Goal: Information Seeking & Learning: Learn about a topic

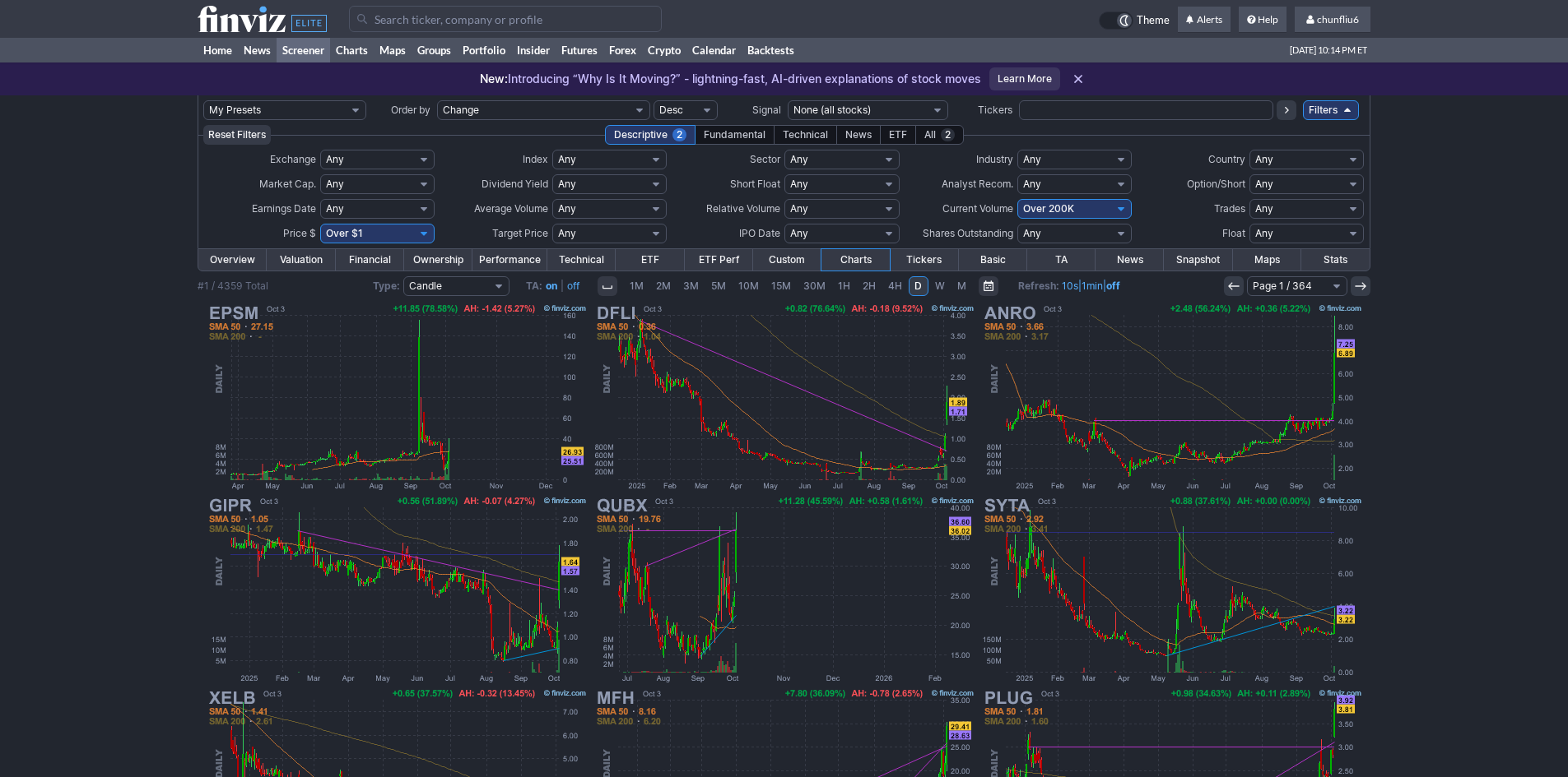
click at [533, 24] on input "Search" at bounding box center [505, 19] width 313 height 27
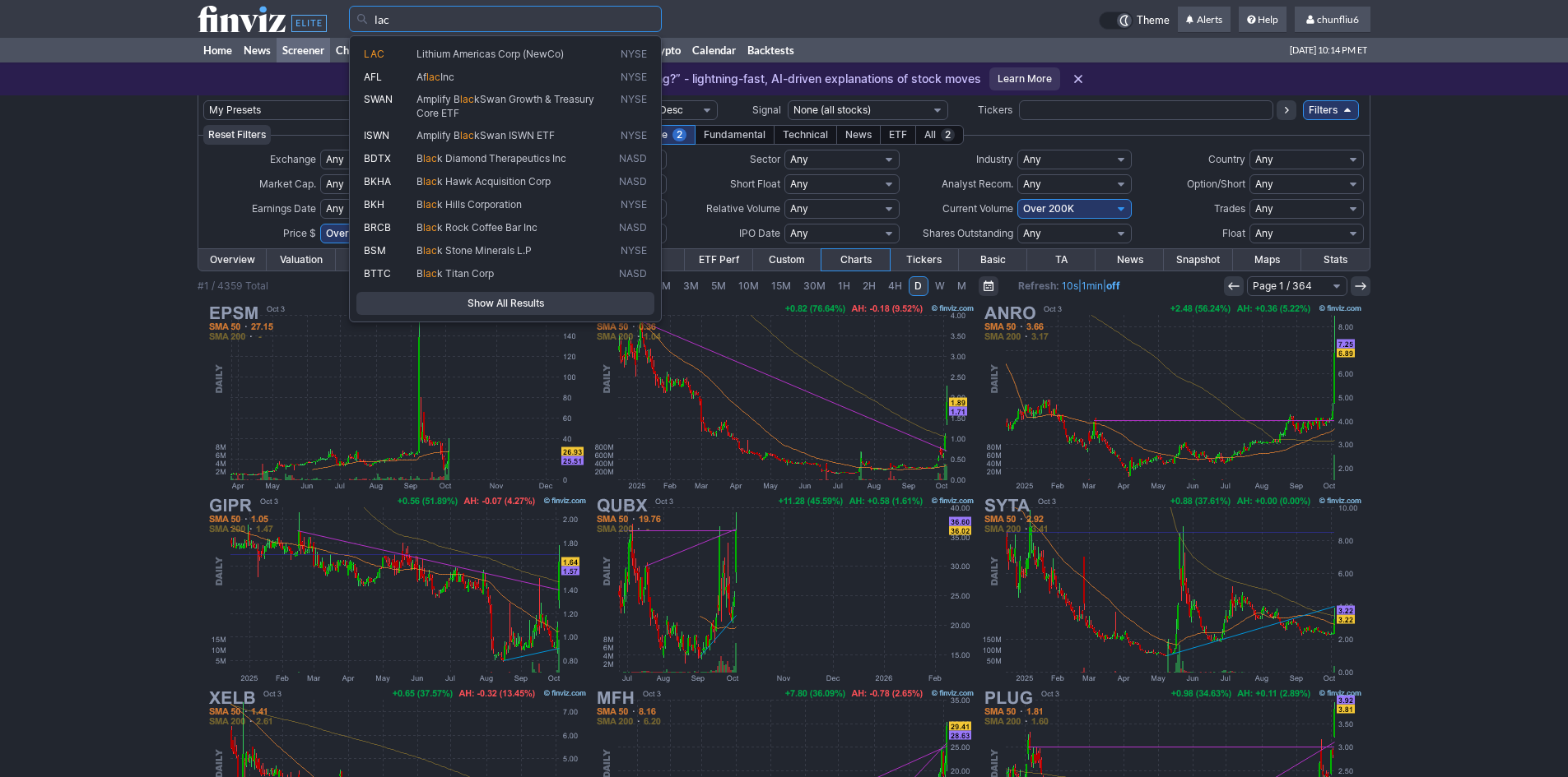
type input "lac"
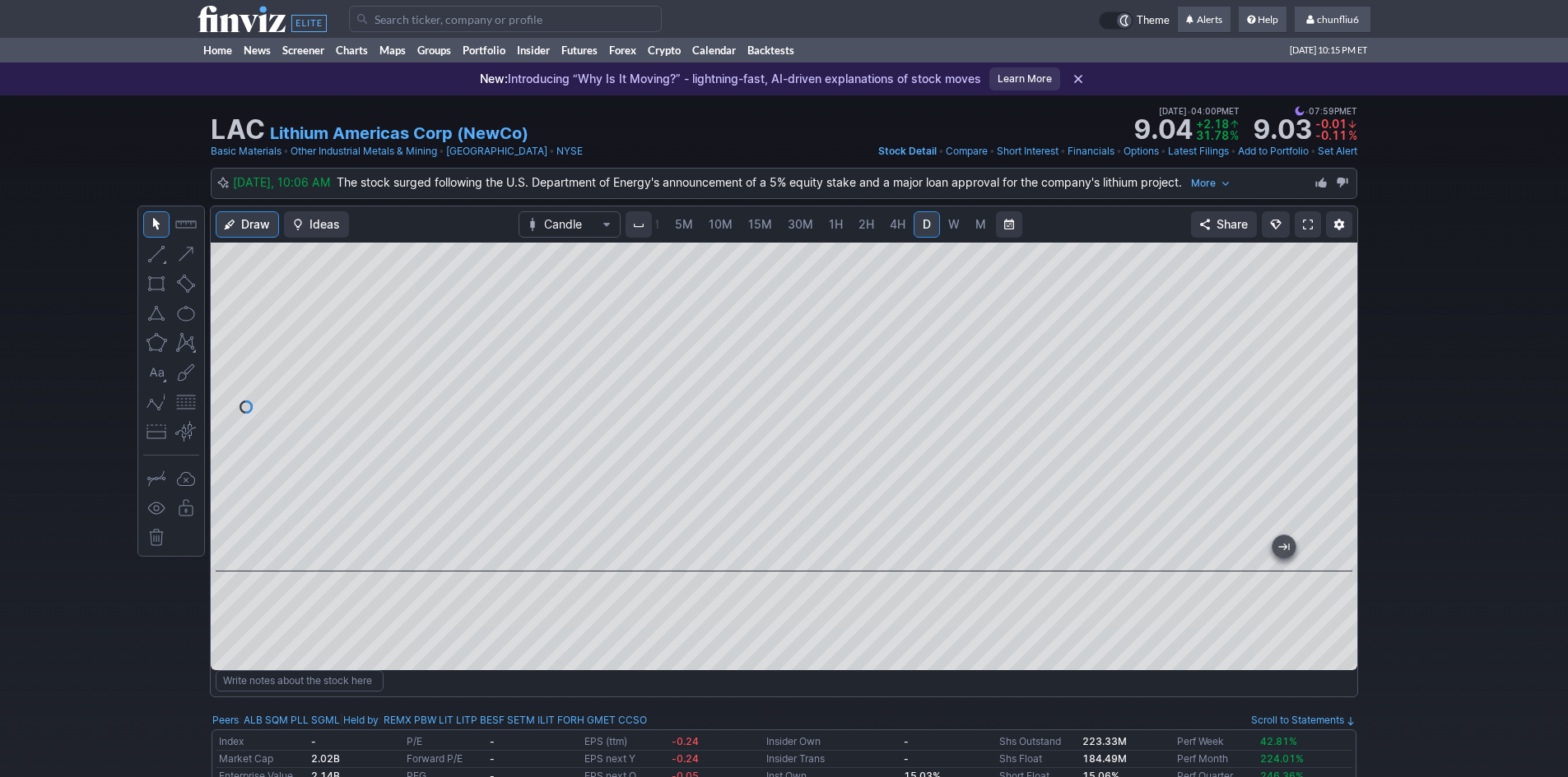
drag, startPoint x: 1329, startPoint y: 313, endPoint x: 1324, endPoint y: 357, distance: 44.3
click at [1324, 357] on div at bounding box center [1339, 402] width 34 height 288
click at [1303, 221] on span at bounding box center [1308, 225] width 10 height 13
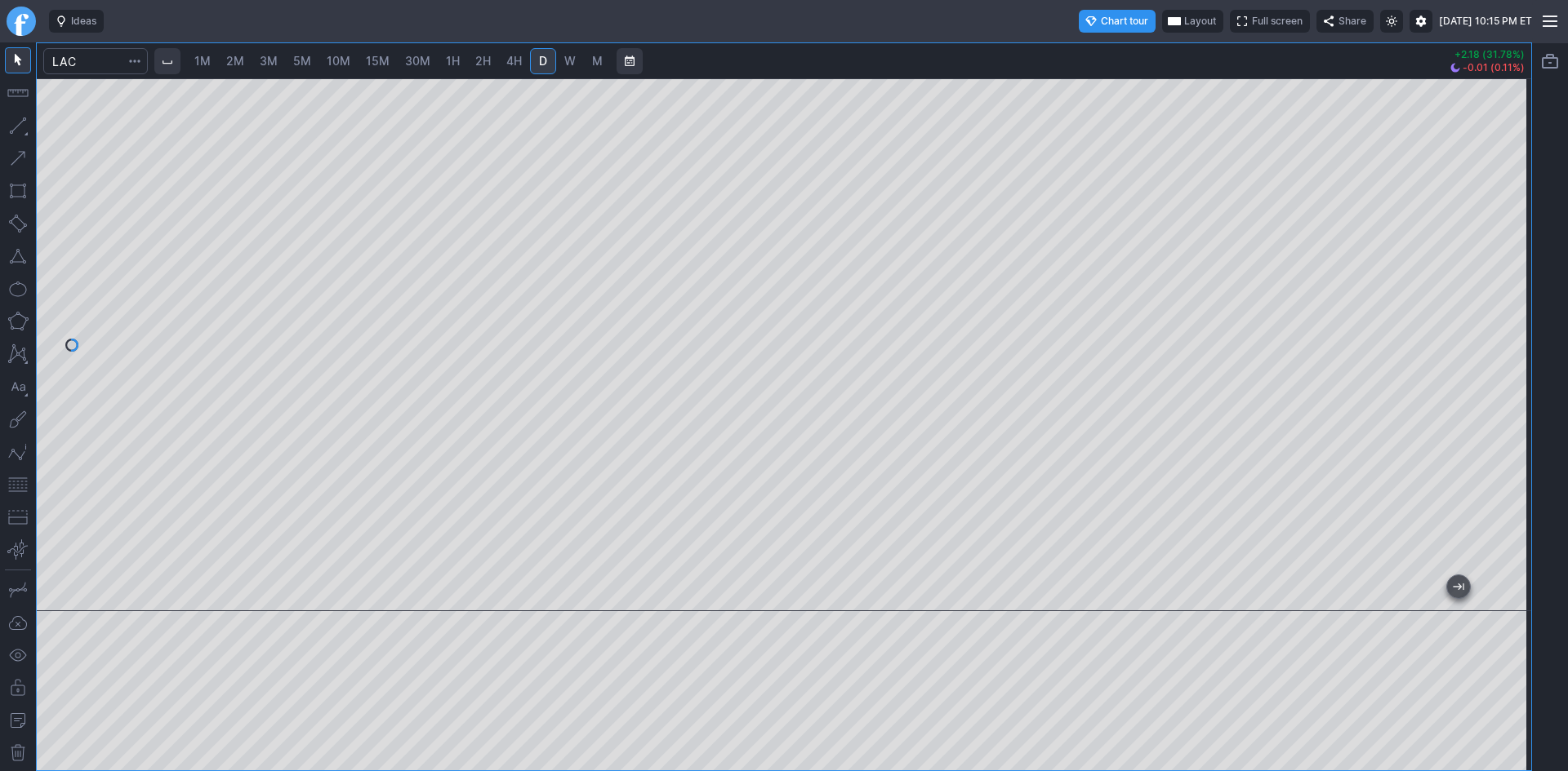
drag, startPoint x: 1509, startPoint y: 239, endPoint x: 1503, endPoint y: 344, distance: 105.2
click at [1503, 344] on div at bounding box center [1514, 340] width 34 height 492
click at [11, 481] on button "button" at bounding box center [18, 486] width 27 height 27
click at [239, 62] on span "2M" at bounding box center [234, 61] width 18 height 14
drag, startPoint x: 1513, startPoint y: 189, endPoint x: 1502, endPoint y: 300, distance: 111.5
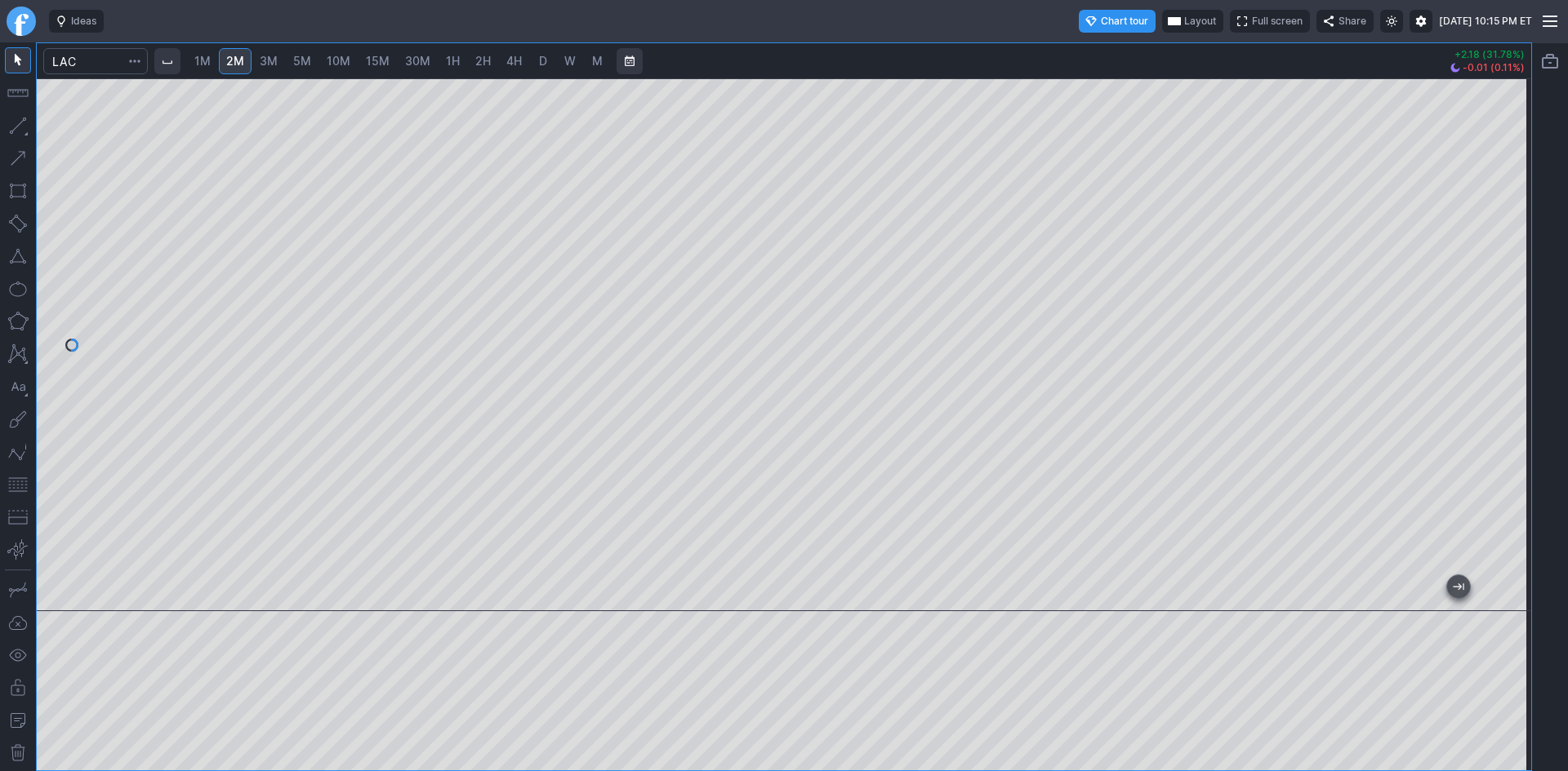
click at [1502, 300] on div at bounding box center [1514, 340] width 34 height 492
click at [1184, 20] on span "Layout" at bounding box center [1200, 21] width 32 height 16
click at [1130, 50] on button "Layout" at bounding box center [1125, 53] width 23 height 23
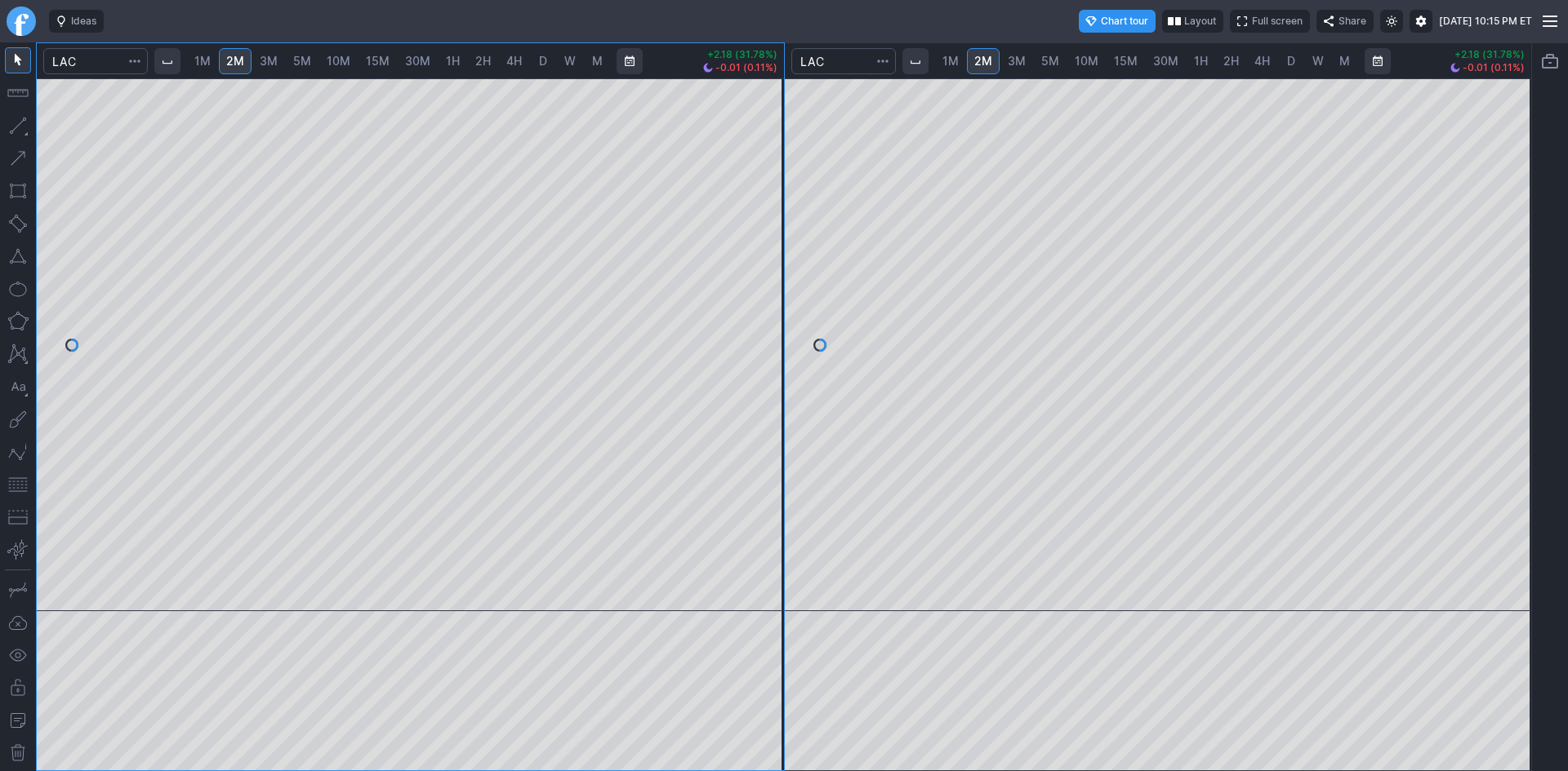
click at [1050, 62] on span "5M" at bounding box center [1049, 61] width 18 height 14
click at [1084, 57] on span "10M" at bounding box center [1086, 61] width 24 height 14
drag, startPoint x: 1522, startPoint y: 193, endPoint x: 1521, endPoint y: 204, distance: 11.0
click at [1521, 204] on div at bounding box center [1514, 340] width 34 height 492
click at [17, 484] on button "button" at bounding box center [18, 486] width 27 height 27
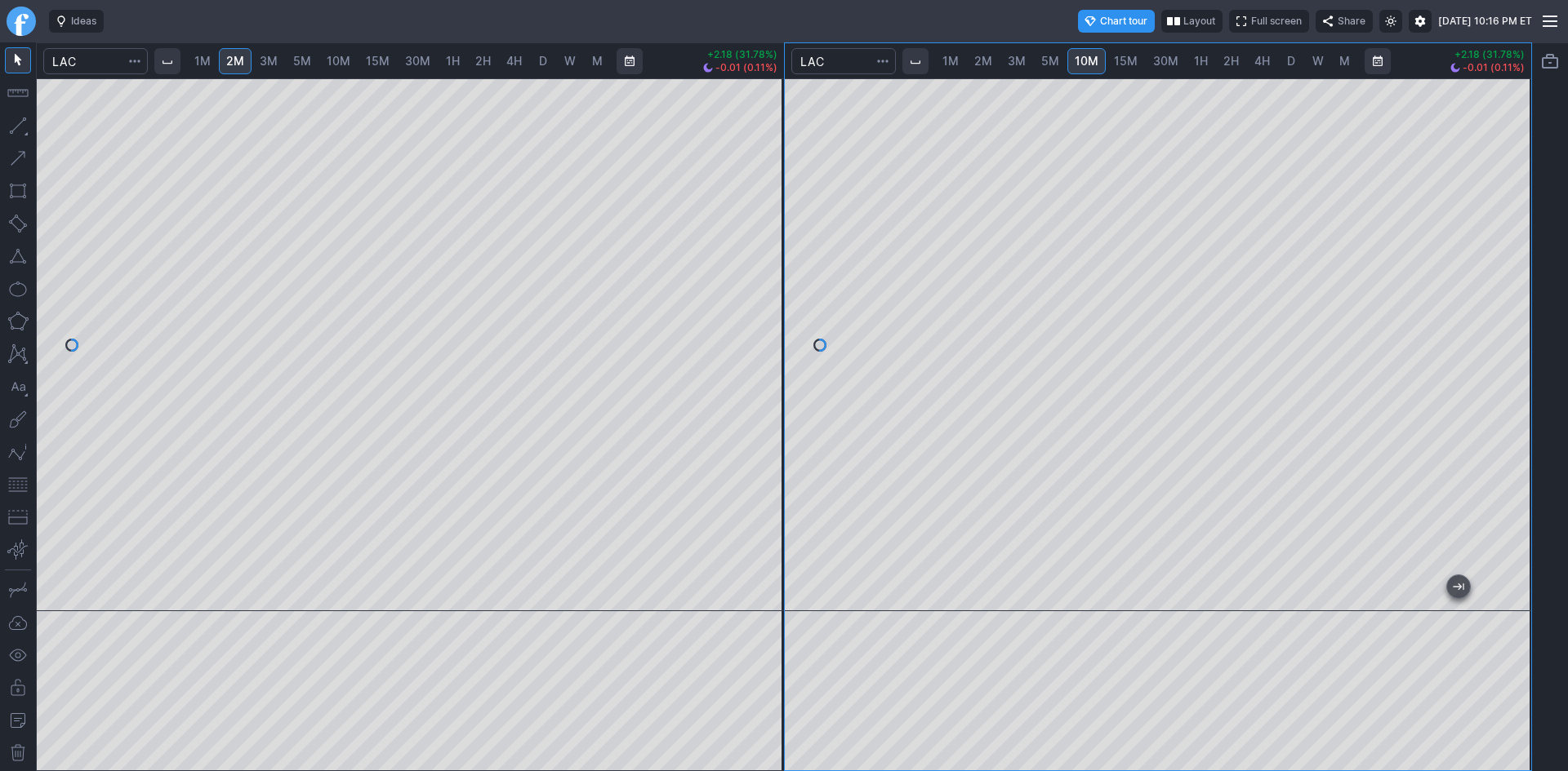
drag, startPoint x: 1516, startPoint y: 280, endPoint x: 1514, endPoint y: 358, distance: 78.0
click at [1514, 358] on div at bounding box center [1514, 340] width 34 height 492
drag, startPoint x: 1509, startPoint y: 301, endPoint x: 1501, endPoint y: 340, distance: 39.8
click at [1502, 339] on div at bounding box center [1514, 340] width 34 height 492
drag, startPoint x: 1510, startPoint y: 327, endPoint x: 1499, endPoint y: 366, distance: 40.5
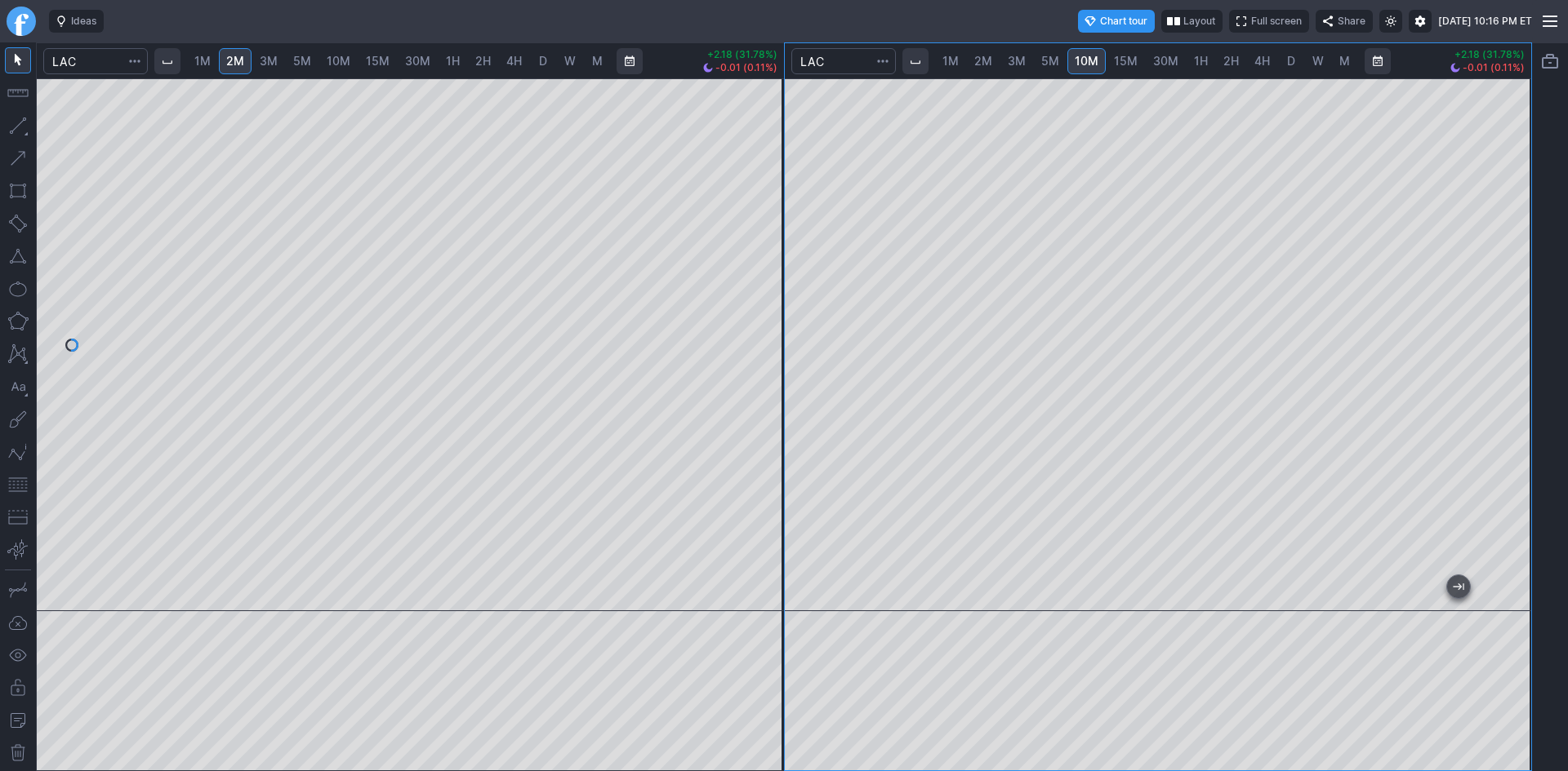
click at [1504, 363] on div at bounding box center [1514, 340] width 34 height 492
drag, startPoint x: 773, startPoint y: 291, endPoint x: 773, endPoint y: 395, distance: 104.0
click at [773, 395] on div at bounding box center [766, 340] width 34 height 492
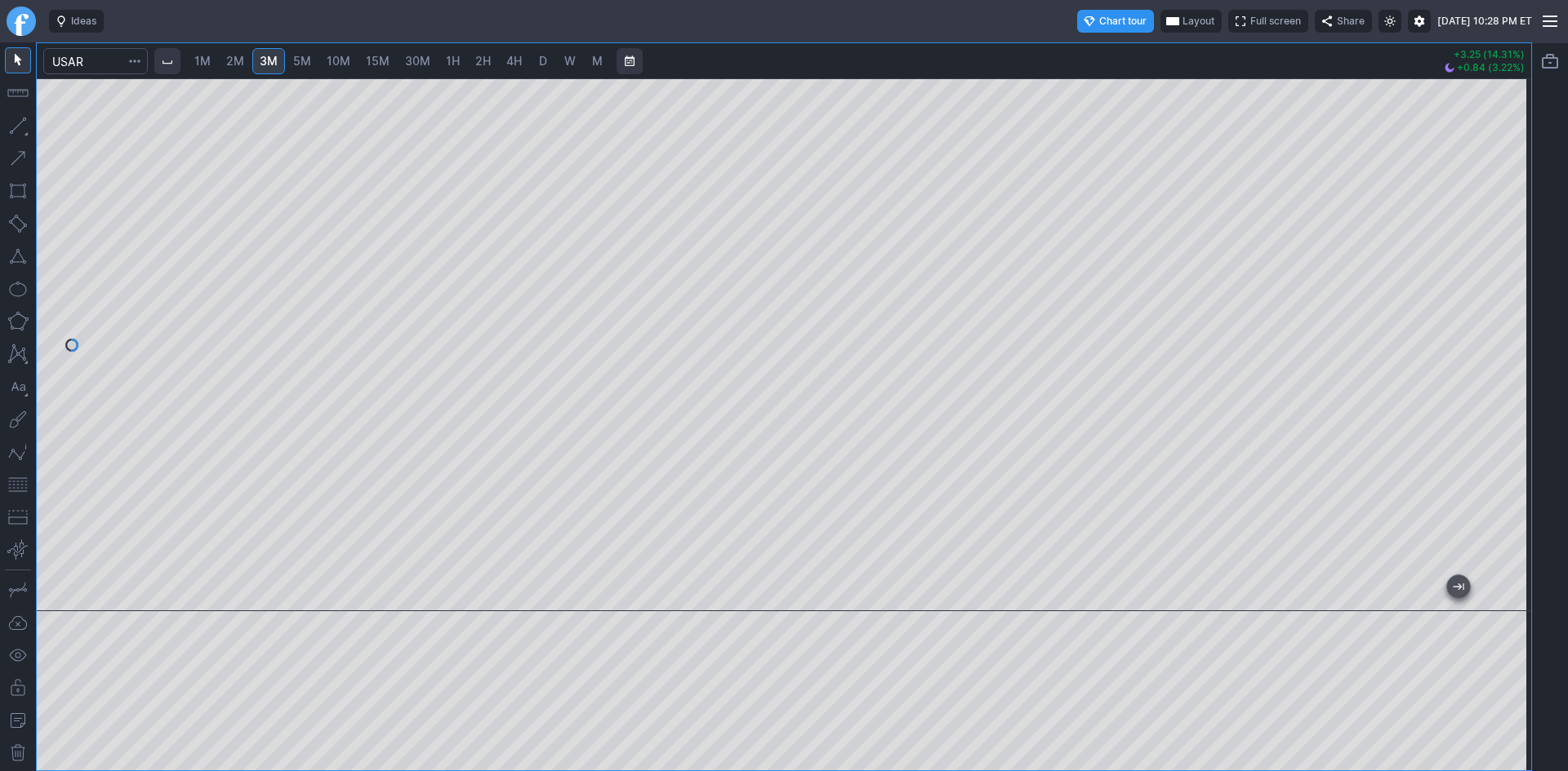
drag, startPoint x: 1508, startPoint y: 283, endPoint x: 1538, endPoint y: 192, distance: 95.8
click at [1538, 192] on div "1M 2M 3M 5M 10M 15M 30M 1H 2H 4H D W M +3.25 (14.31%) +0.84 (3.22%)" at bounding box center [784, 407] width 1568 height 729
drag, startPoint x: 15, startPoint y: 487, endPoint x: 38, endPoint y: 483, distance: 23.3
click at [19, 486] on button "button" at bounding box center [18, 486] width 27 height 27
click at [201, 62] on span "1M" at bounding box center [202, 61] width 16 height 14
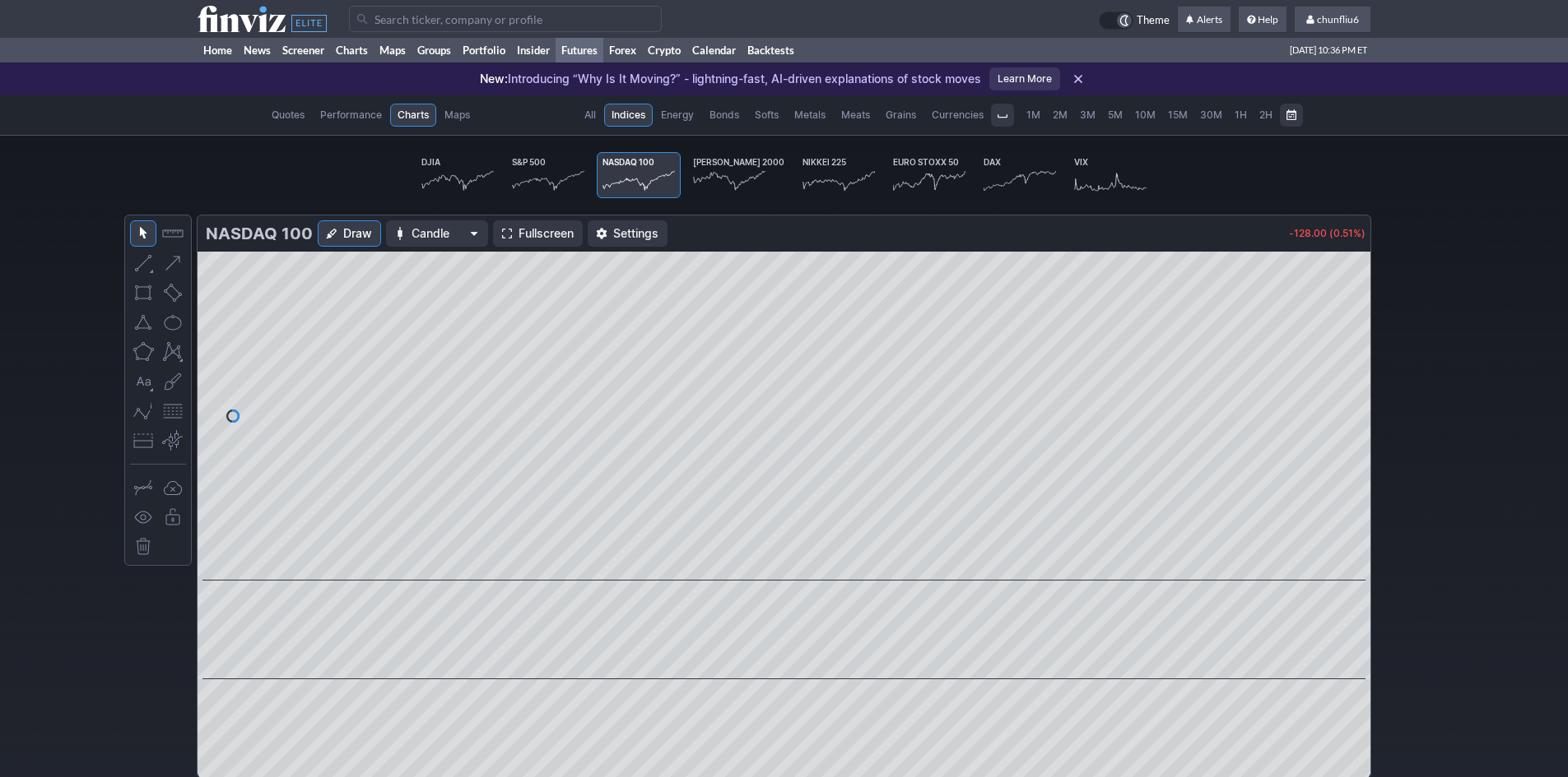
scroll to position [0, 102]
click at [227, 49] on link "Home" at bounding box center [218, 51] width 40 height 25
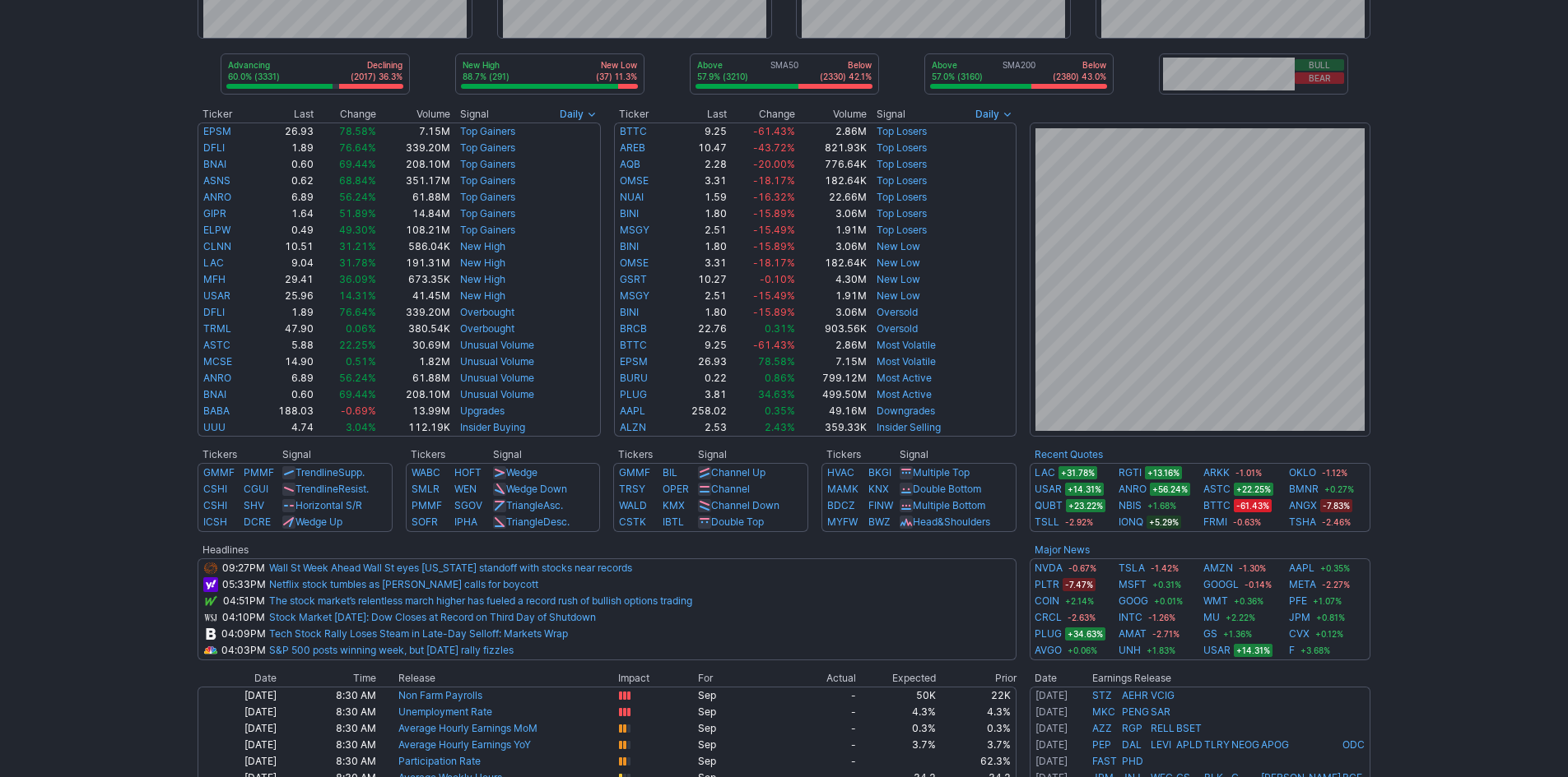
scroll to position [247, 0]
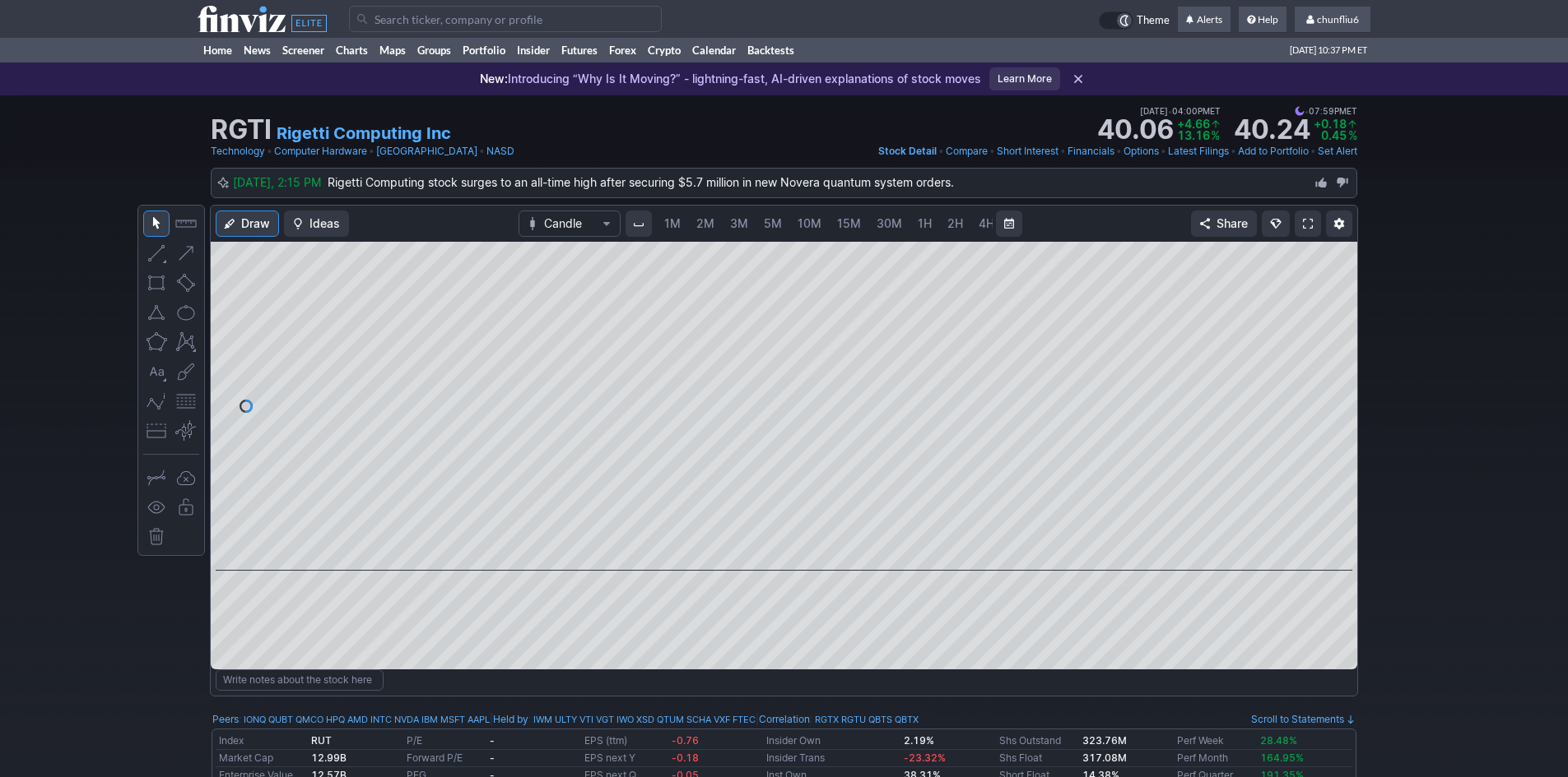
scroll to position [0, 89]
